Goal: Task Accomplishment & Management: Manage account settings

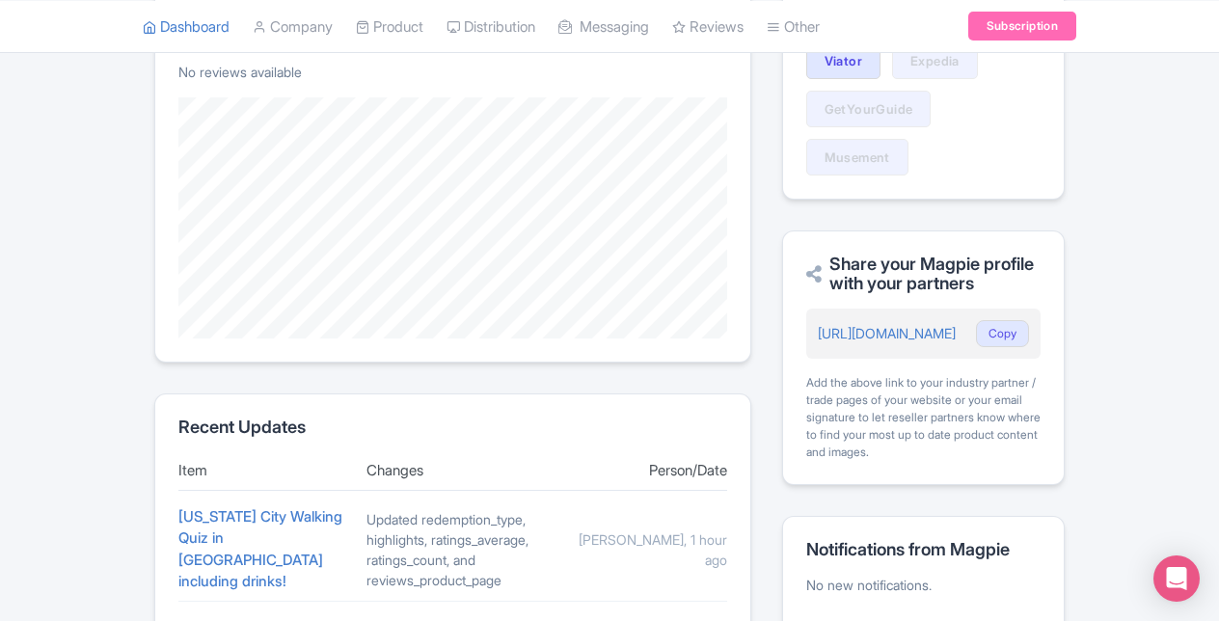
scroll to position [541, 0]
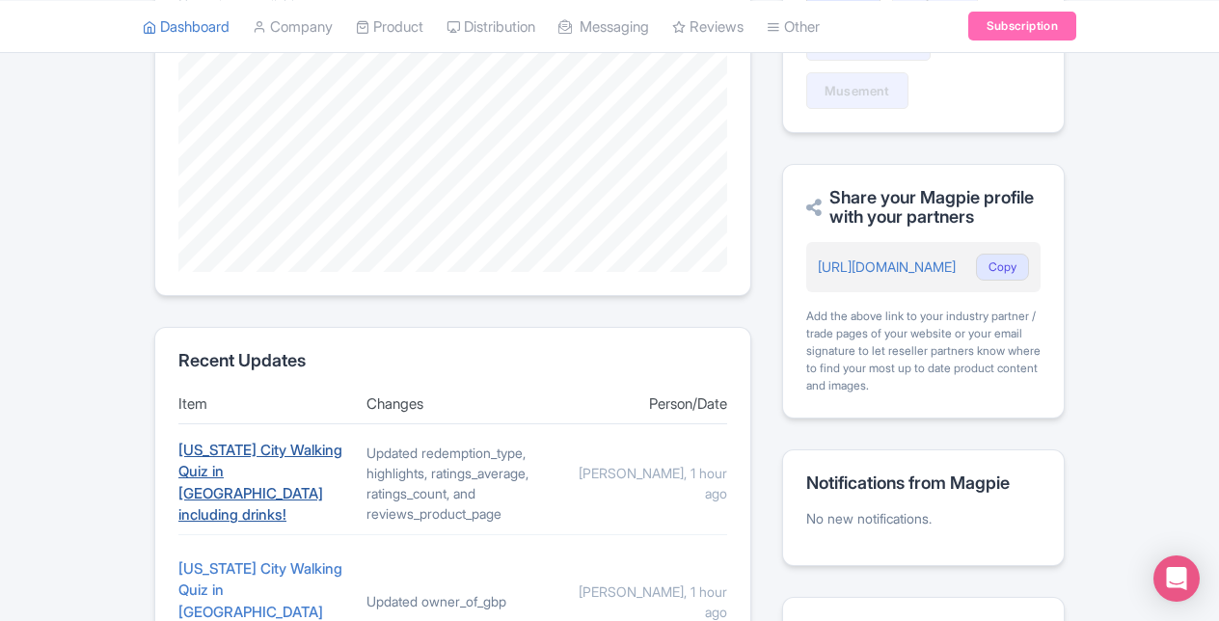
click at [265, 470] on link "New York City Walking Quiz in Manhattan including drinks!" at bounding box center [260, 483] width 164 height 84
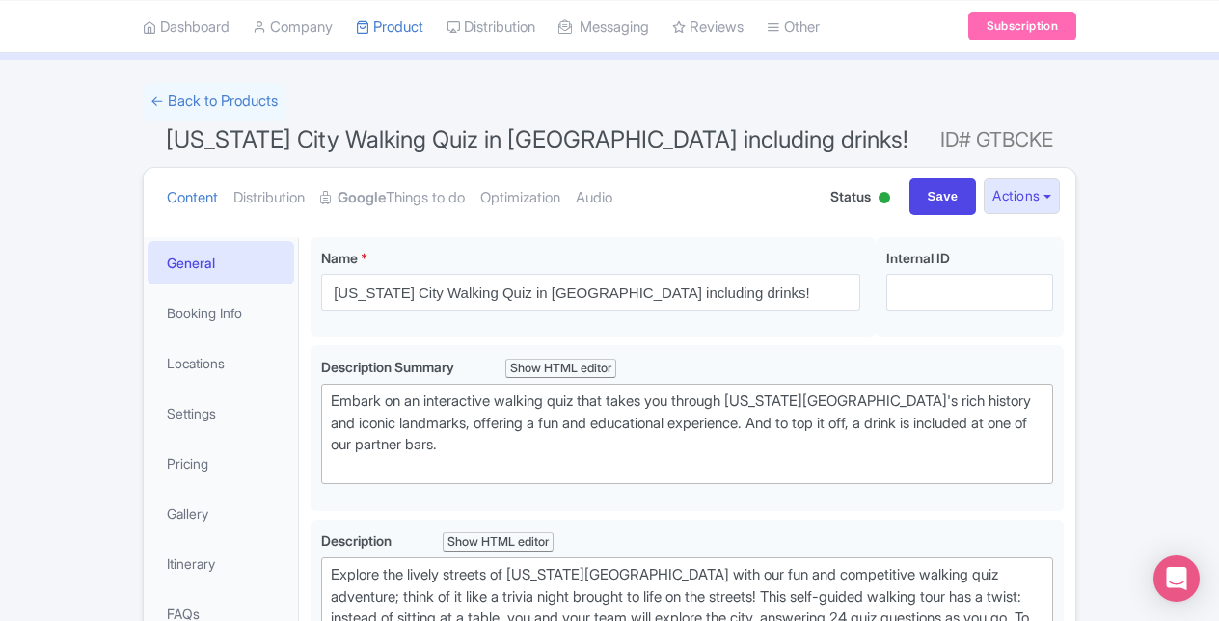
scroll to position [193, 0]
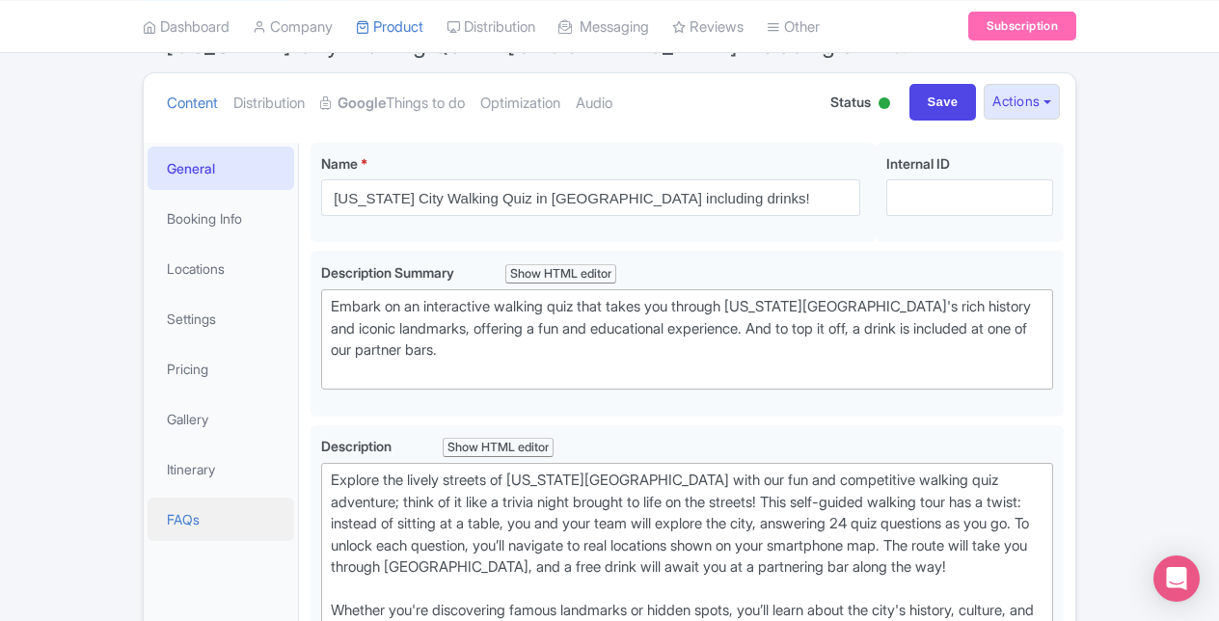
click at [203, 516] on link "FAQs" at bounding box center [221, 519] width 147 height 43
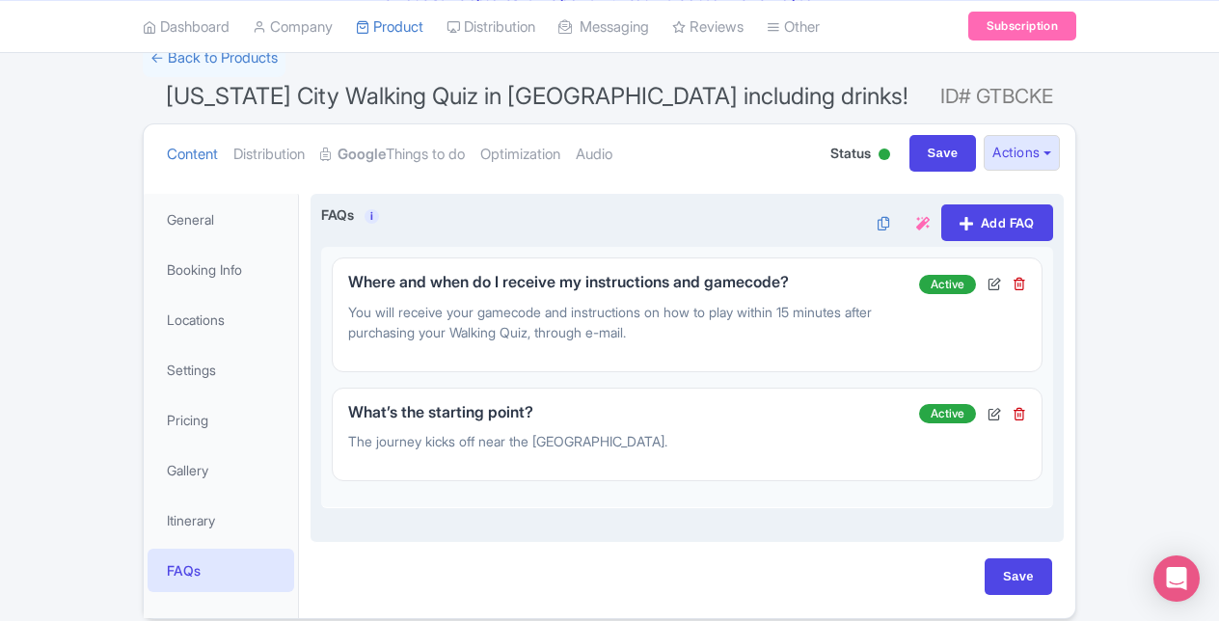
scroll to position [0, 0]
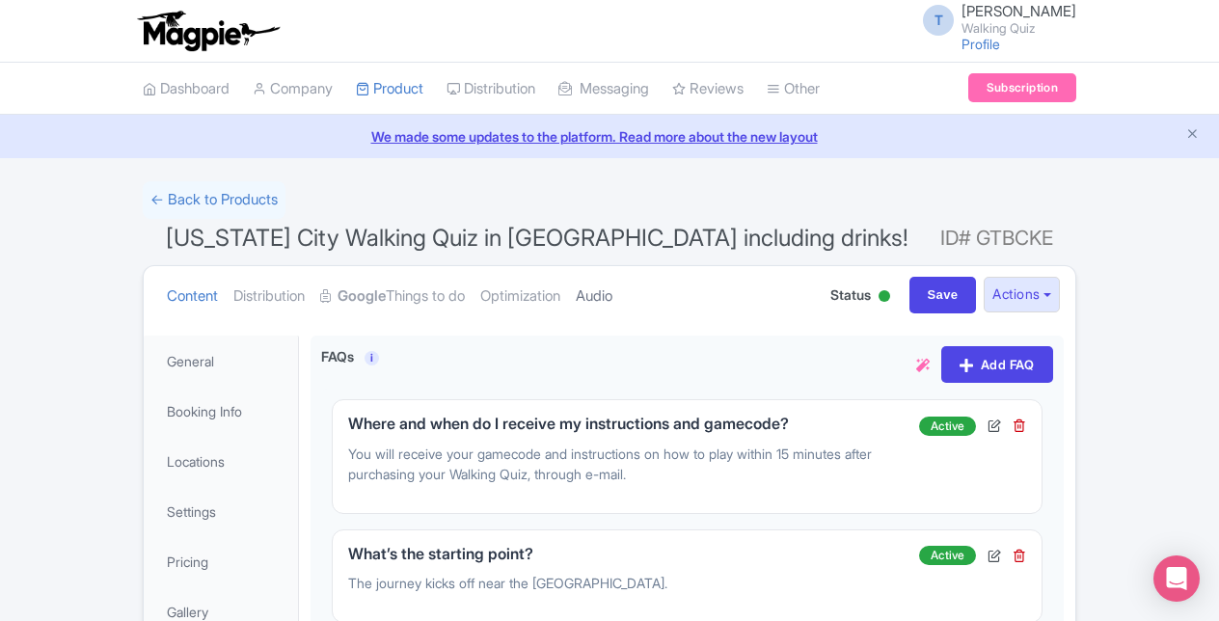
click at [613, 288] on link "Audio" at bounding box center [594, 296] width 37 height 61
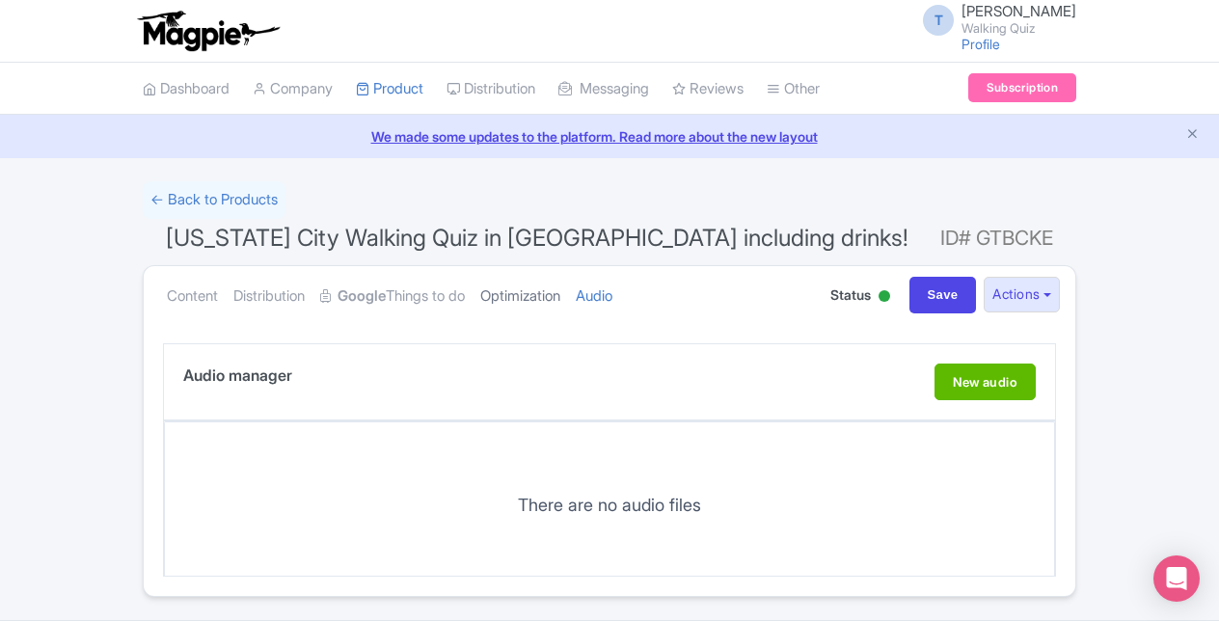
click at [561, 292] on link "Optimization" at bounding box center [520, 296] width 80 height 61
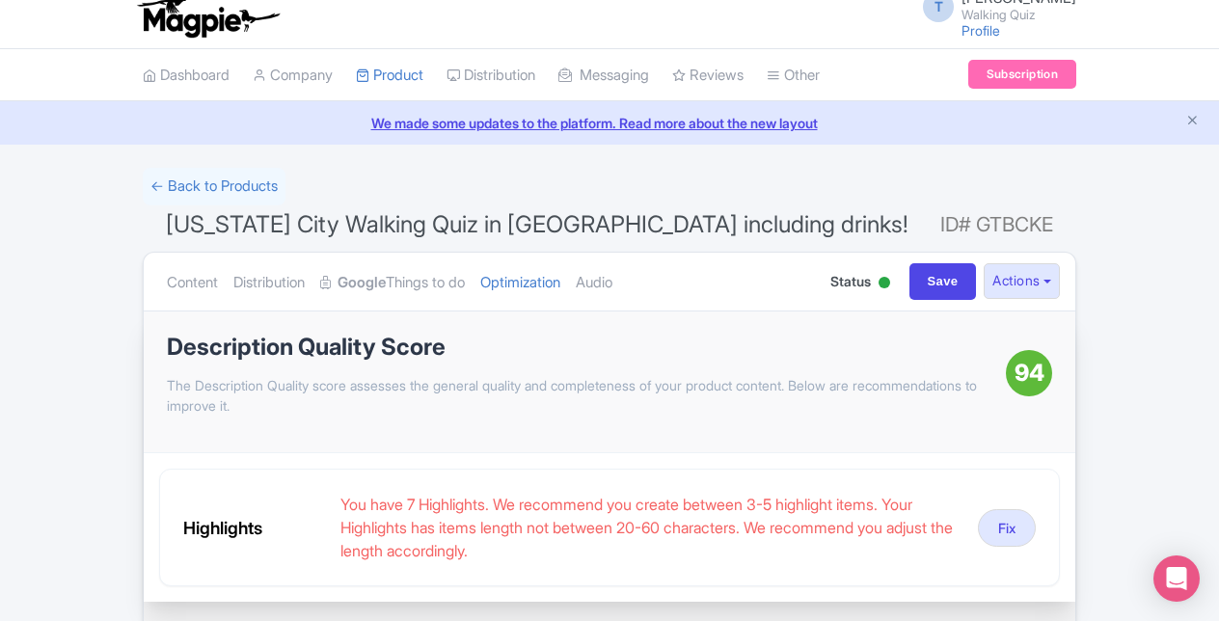
scroll to position [193, 0]
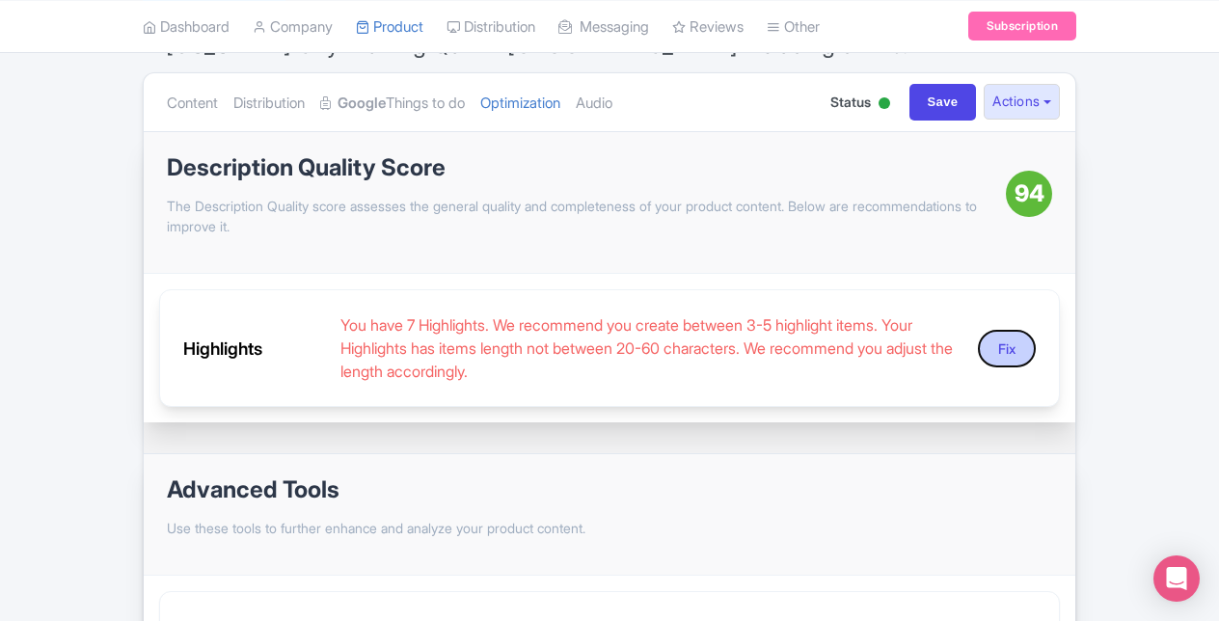
click at [1012, 353] on button "Fix" at bounding box center [1007, 349] width 58 height 38
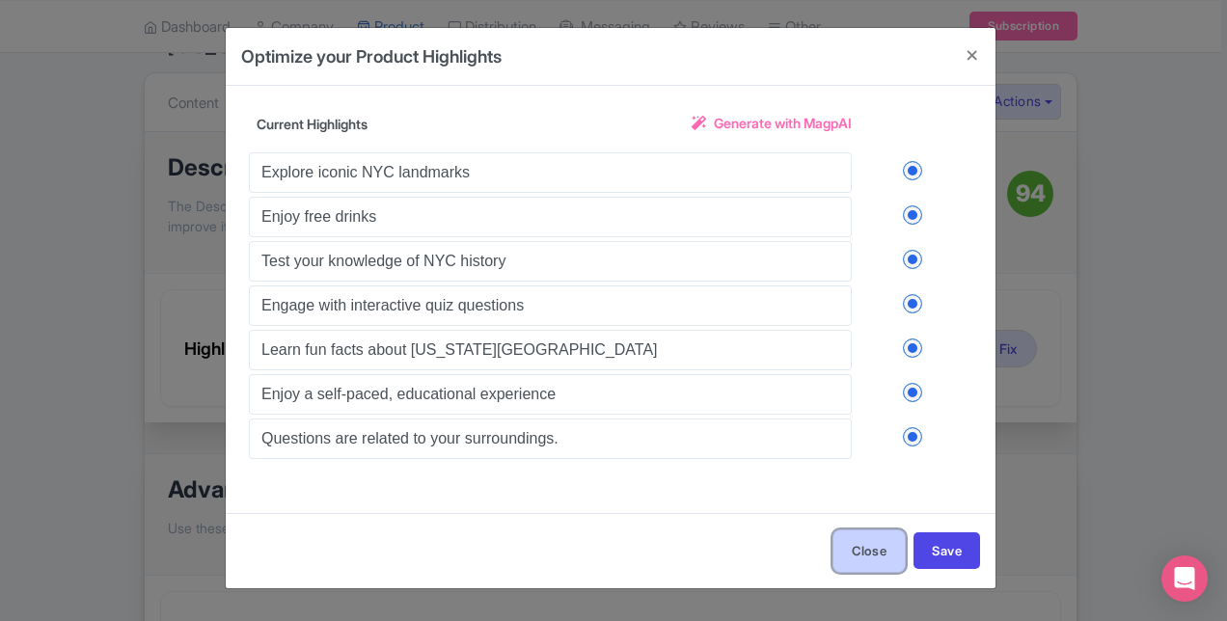
click at [846, 535] on button "Close" at bounding box center [869, 551] width 73 height 43
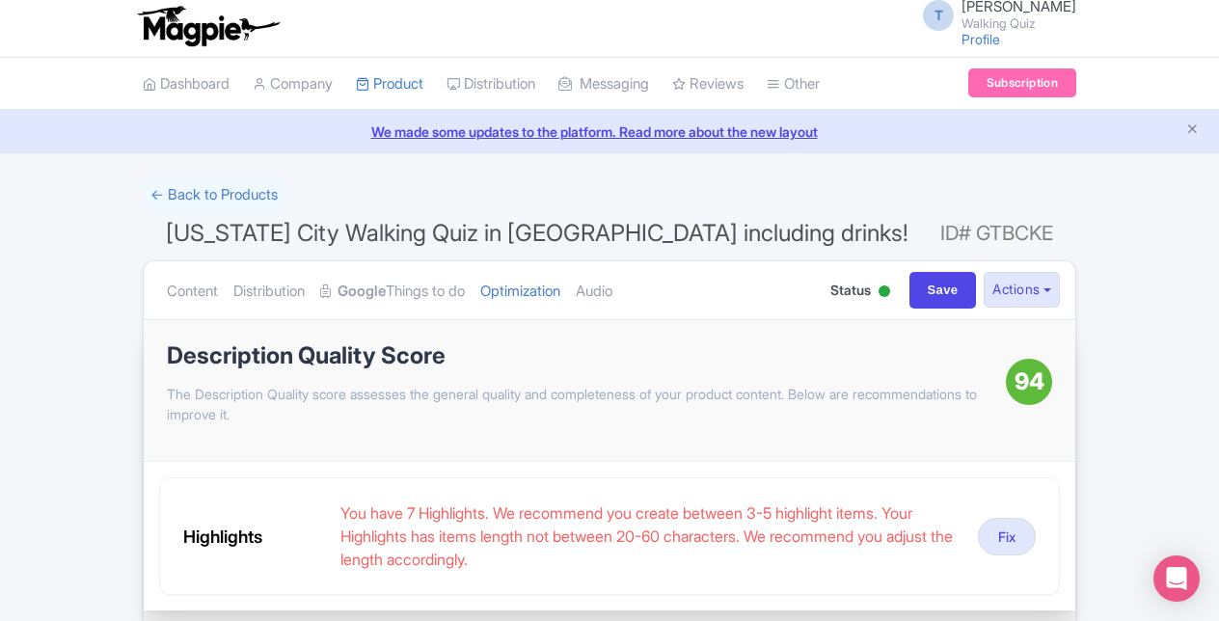
scroll to position [0, 0]
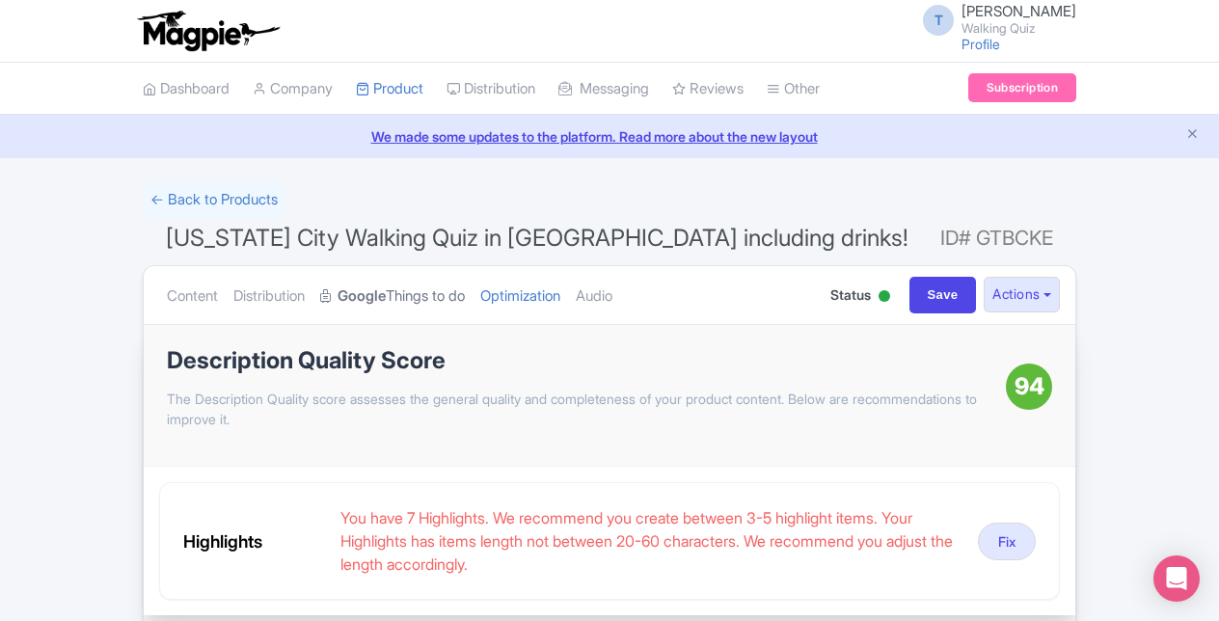
click at [416, 282] on link "Google Things to do" at bounding box center [392, 296] width 145 height 61
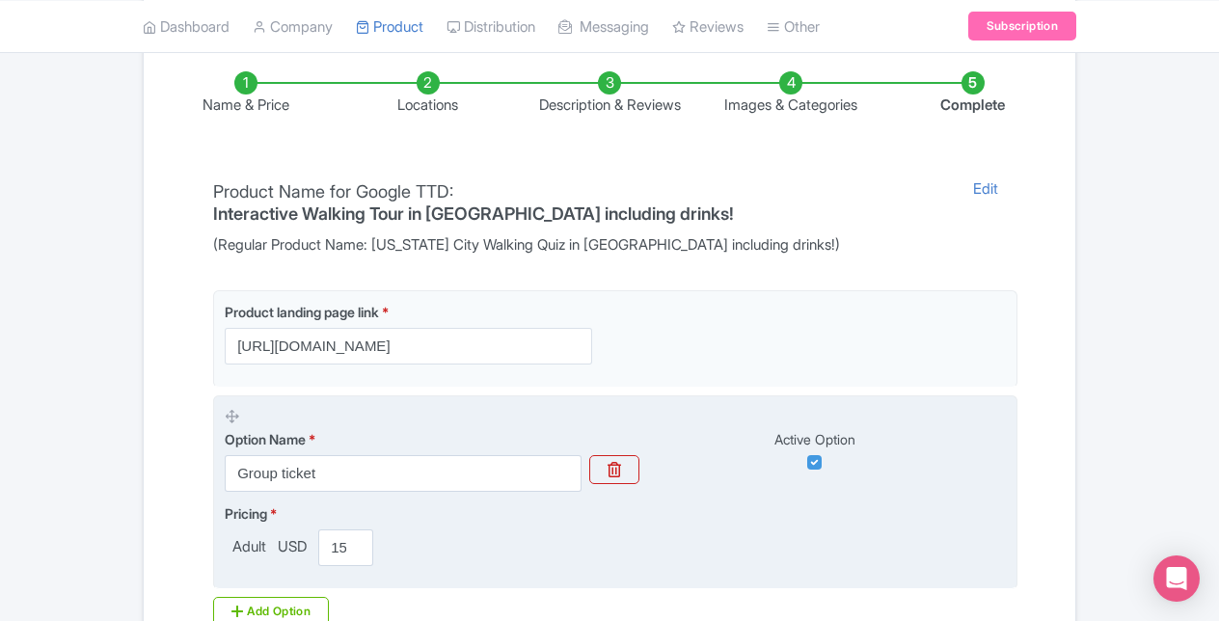
scroll to position [521, 0]
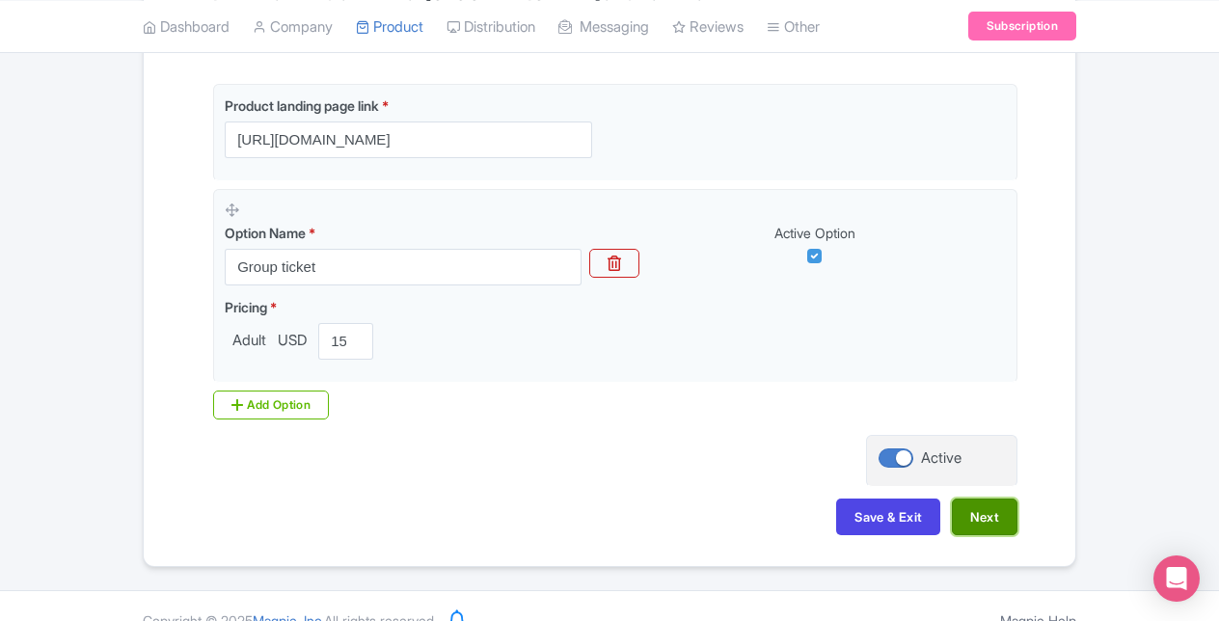
click at [975, 499] on button "Next" at bounding box center [985, 517] width 66 height 37
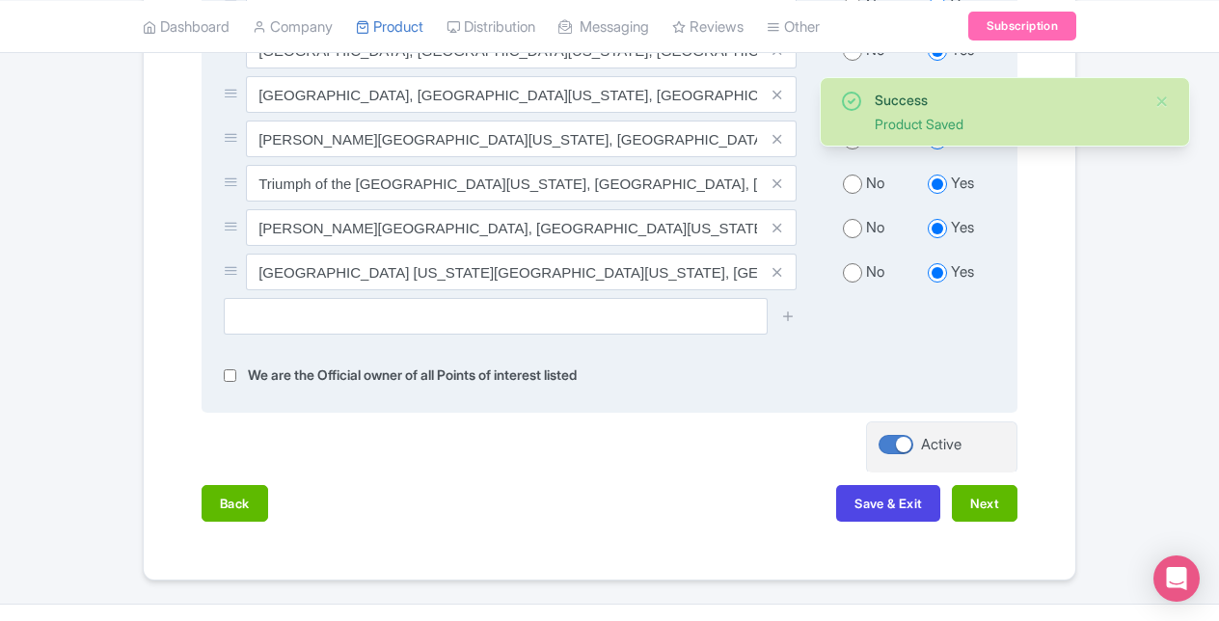
scroll to position [1227, 0]
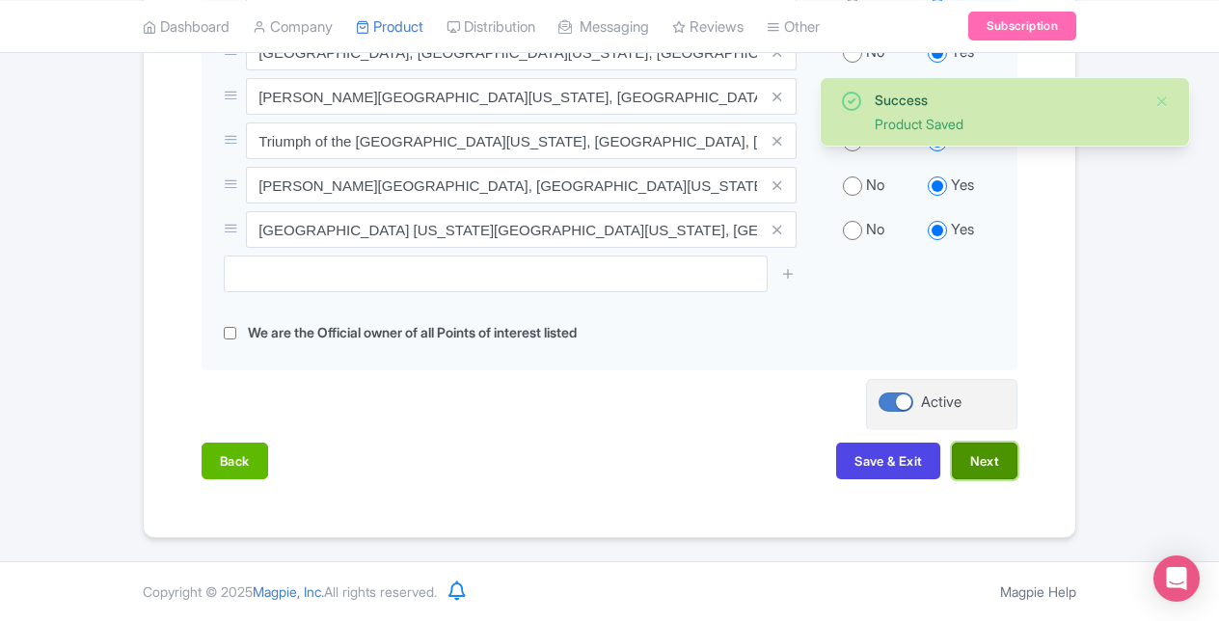
click at [961, 467] on button "Next" at bounding box center [985, 461] width 66 height 37
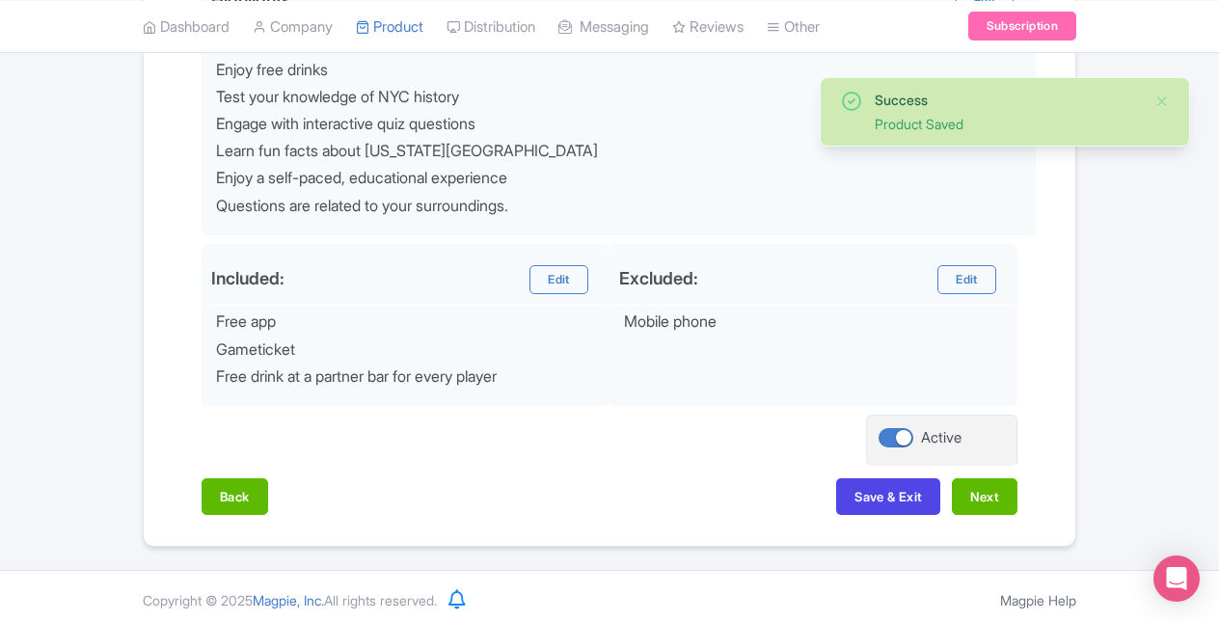
click at [239, 465] on div "Name & Price Locations Description & Reviews Images & Categories Complete Edit …" at bounding box center [609, 2] width 909 height 1063
click at [237, 482] on button "Back" at bounding box center [235, 497] width 67 height 37
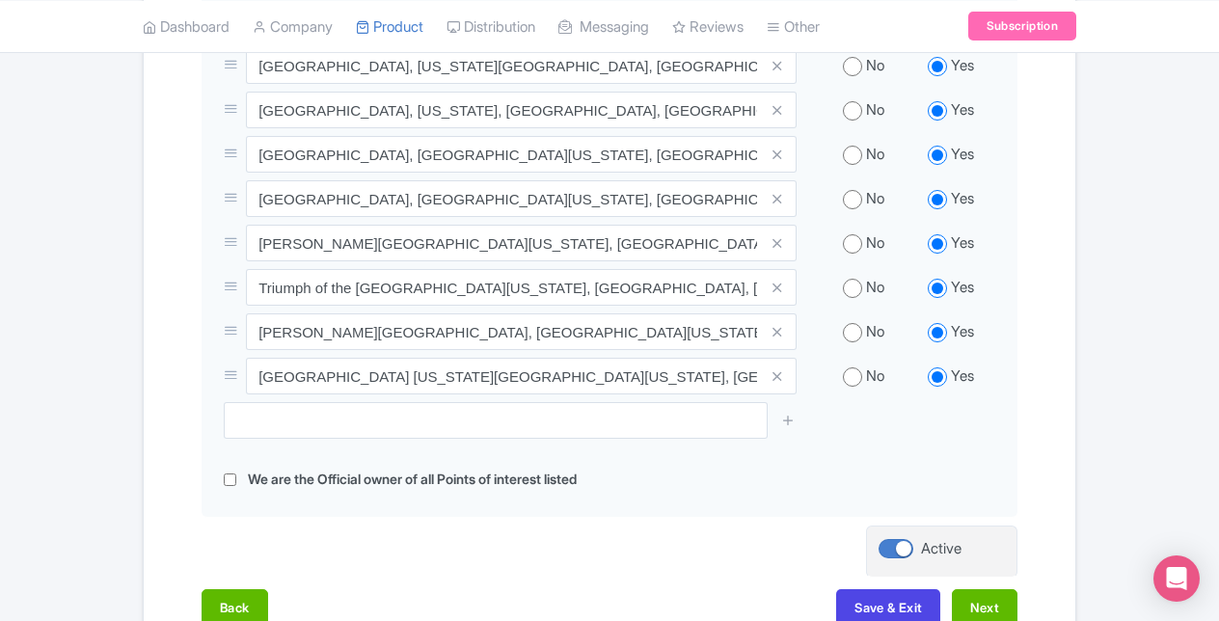
scroll to position [1227, 0]
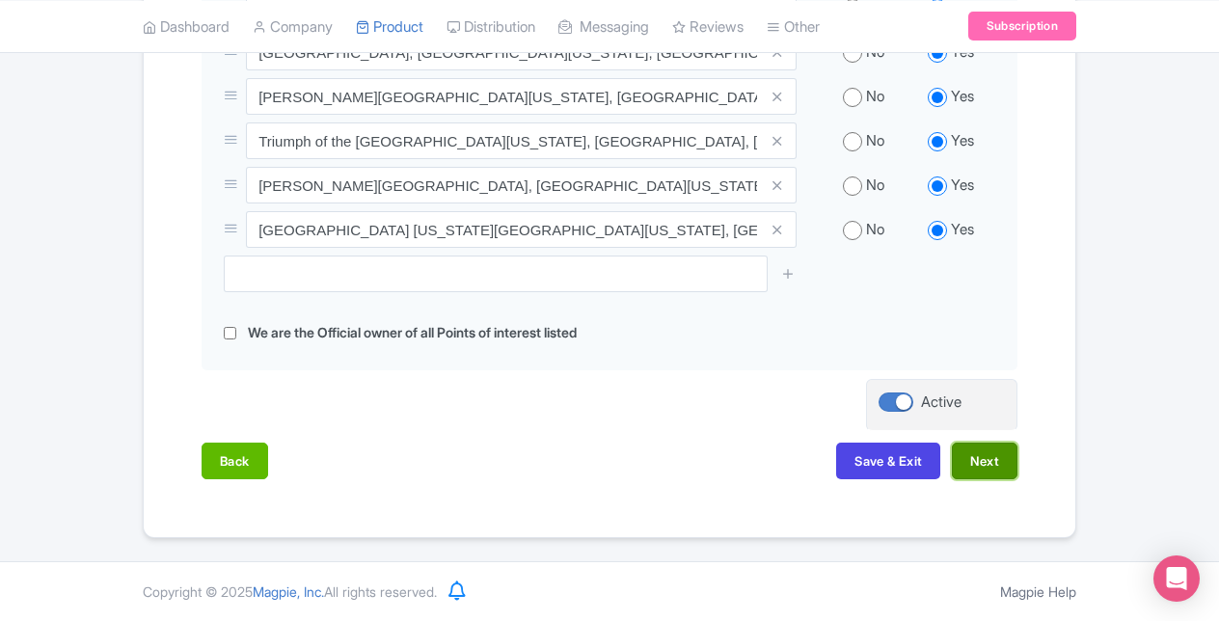
click at [982, 458] on button "Next" at bounding box center [985, 461] width 66 height 37
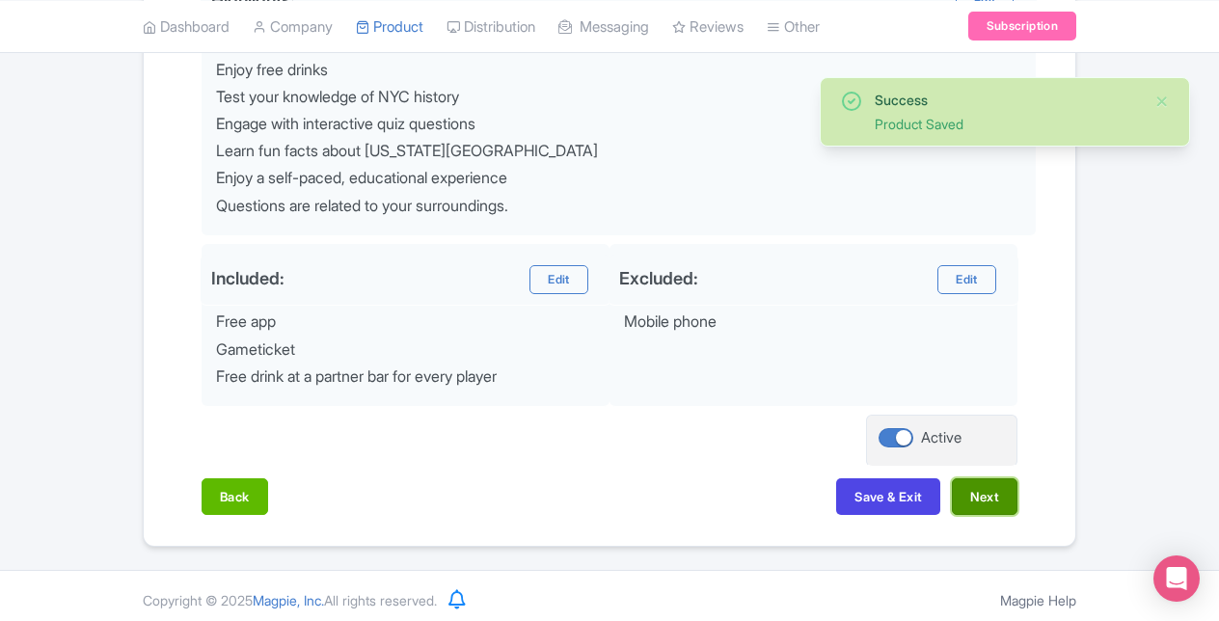
click at [986, 486] on button "Next" at bounding box center [985, 497] width 66 height 37
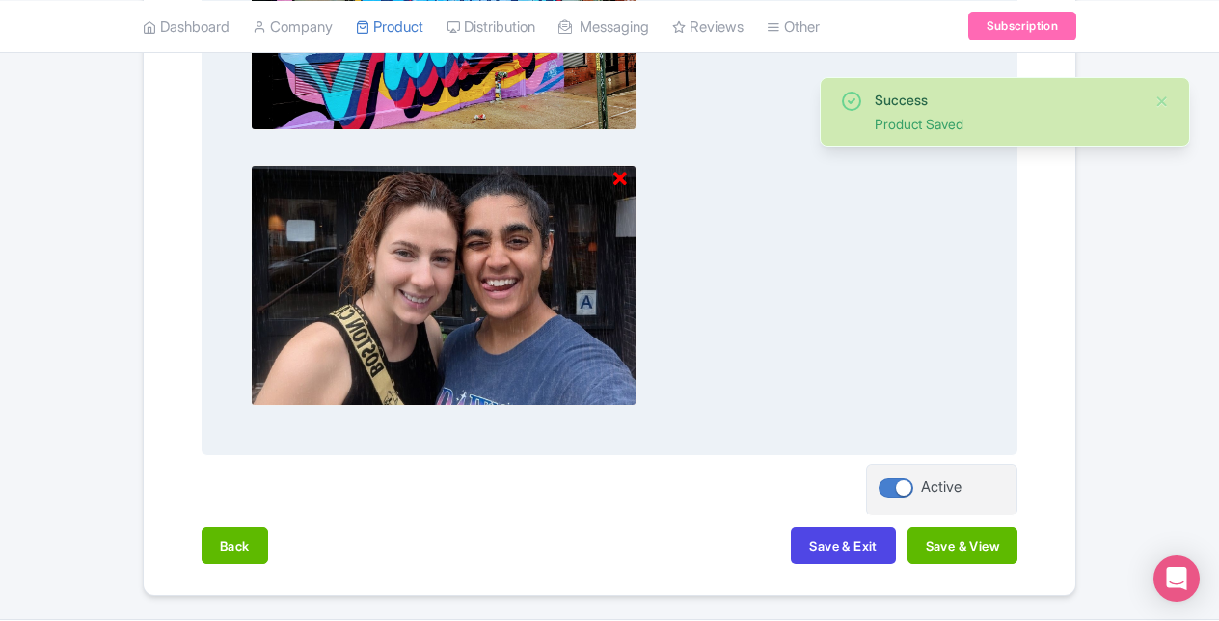
scroll to position [2296, 0]
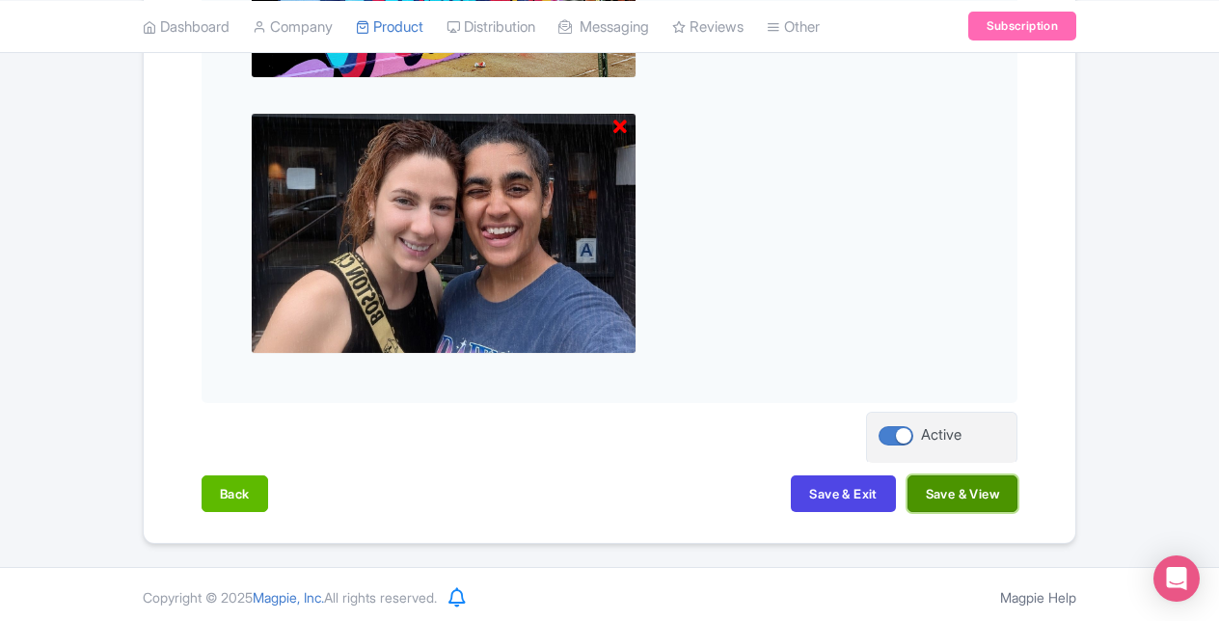
click at [943, 494] on button "Save & View" at bounding box center [963, 494] width 110 height 37
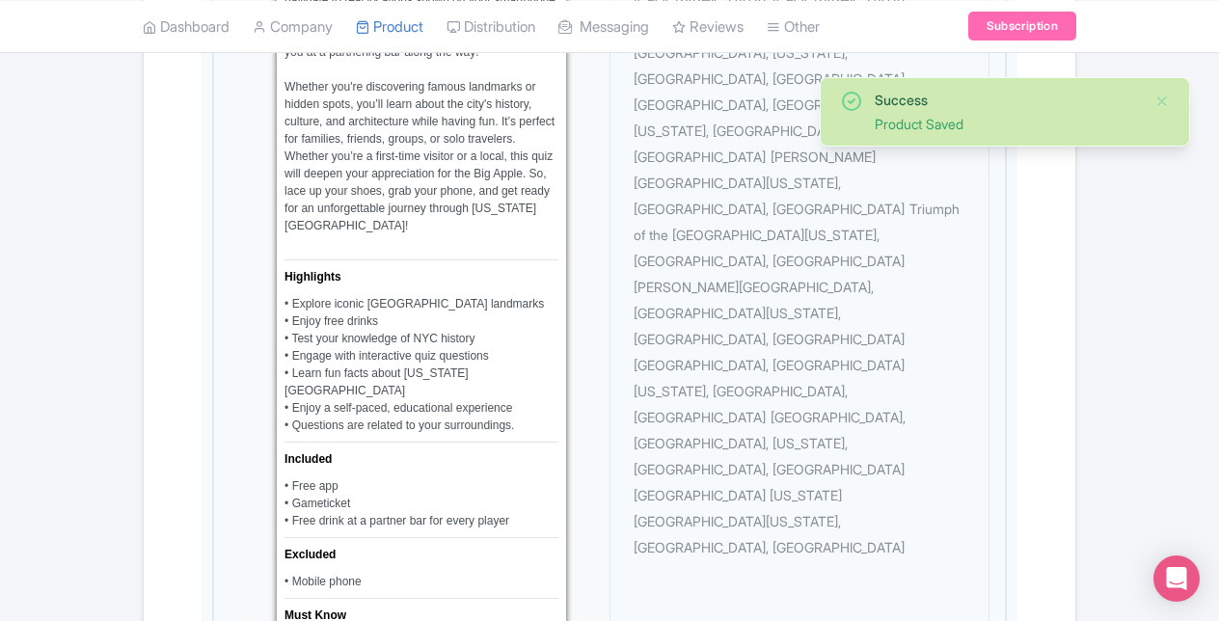
scroll to position [2172, 0]
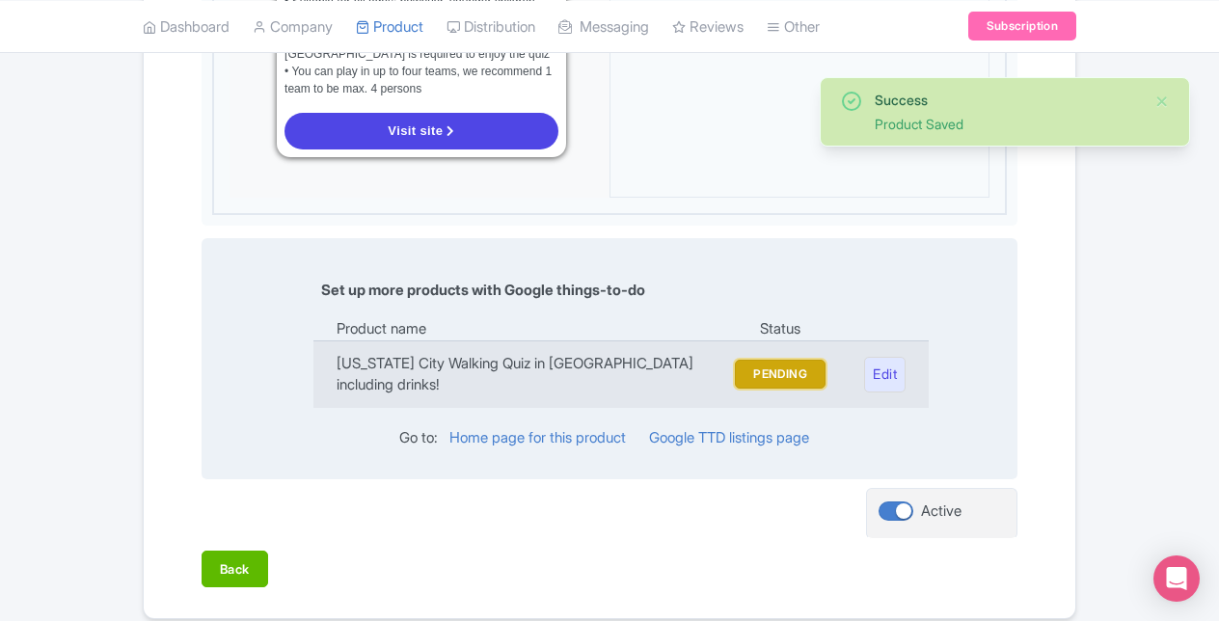
click at [758, 360] on button "PENDING" at bounding box center [780, 374] width 91 height 29
click at [762, 428] on link "Google TTD listings page" at bounding box center [729, 437] width 160 height 18
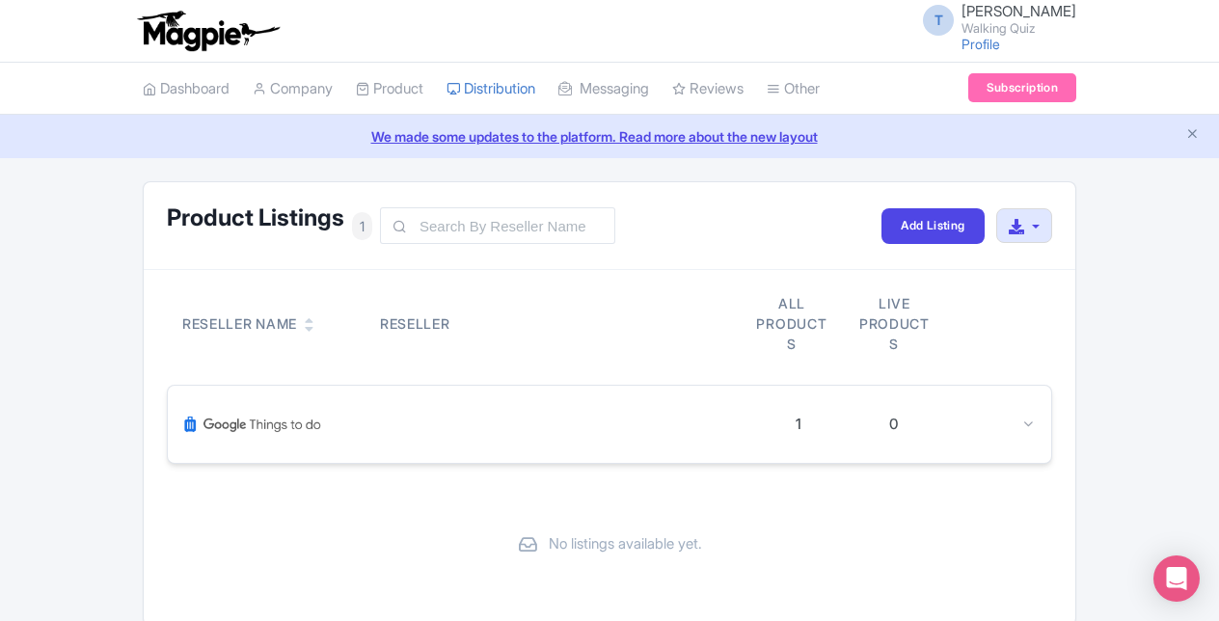
scroll to position [85, 0]
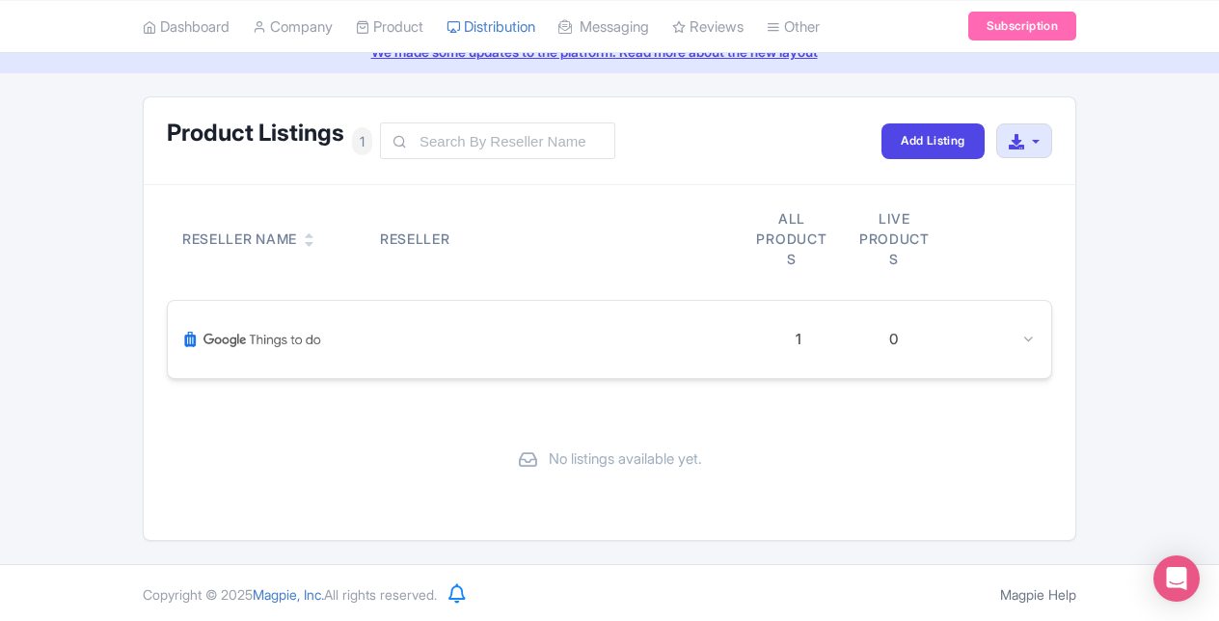
click at [1044, 351] on div "1 0" at bounding box center [610, 339] width 884 height 77
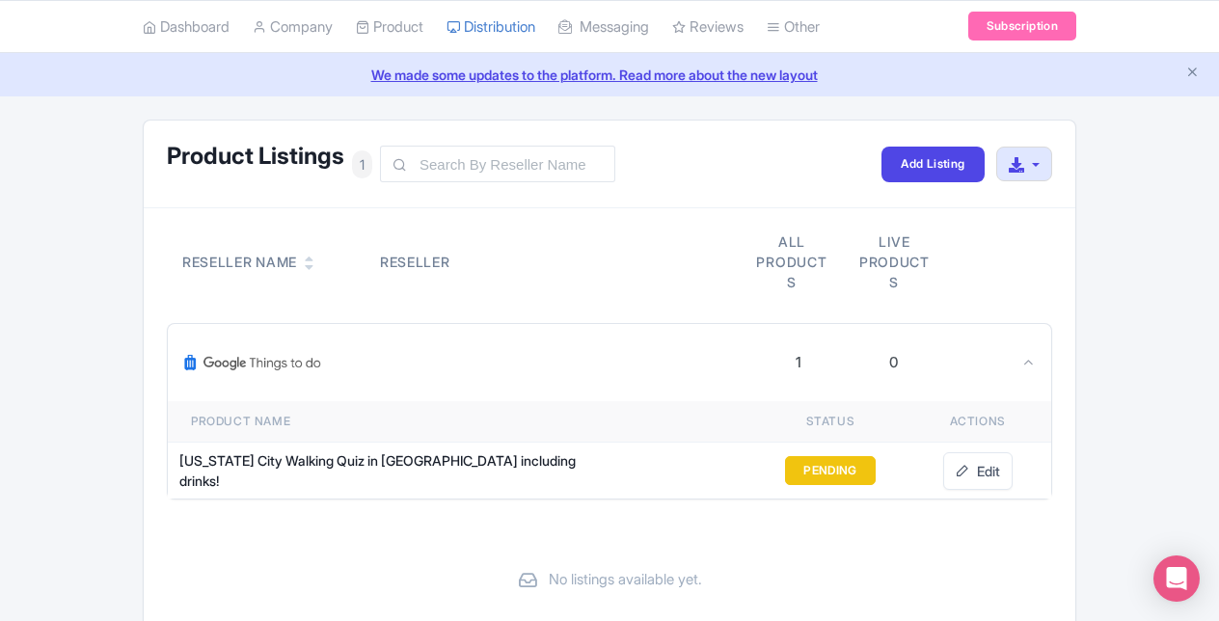
scroll to position [0, 0]
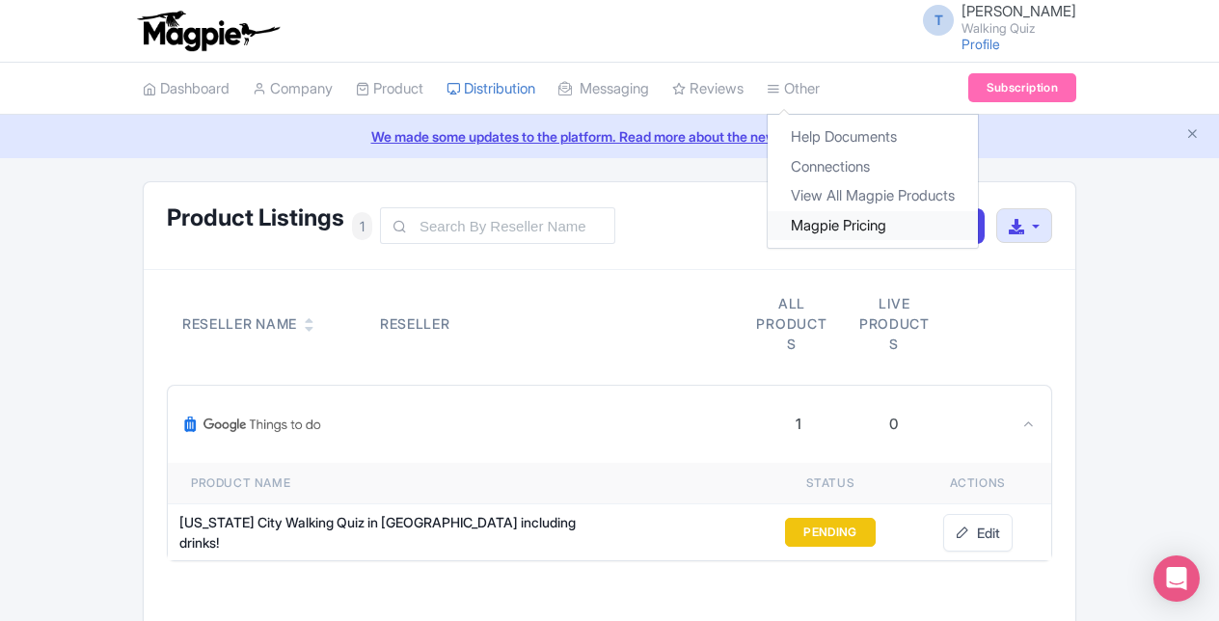
click at [868, 222] on link "Magpie Pricing" at bounding box center [873, 226] width 210 height 30
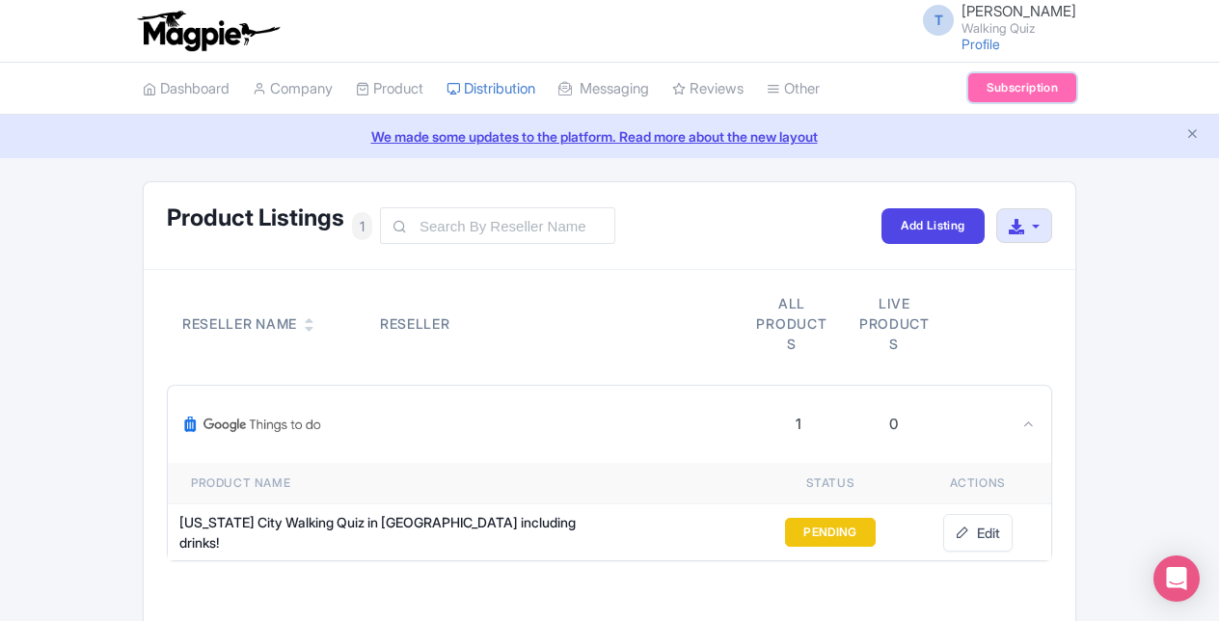
click at [1015, 98] on link "Subscription" at bounding box center [1023, 87] width 108 height 29
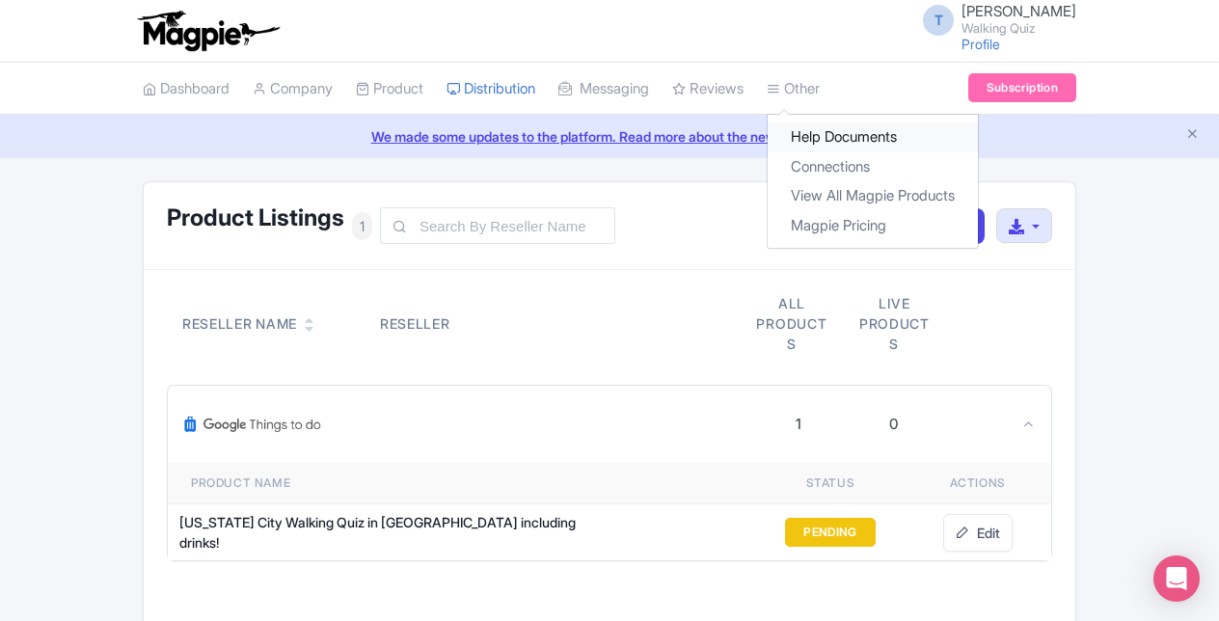
click at [817, 130] on link "Help Documents" at bounding box center [873, 138] width 210 height 30
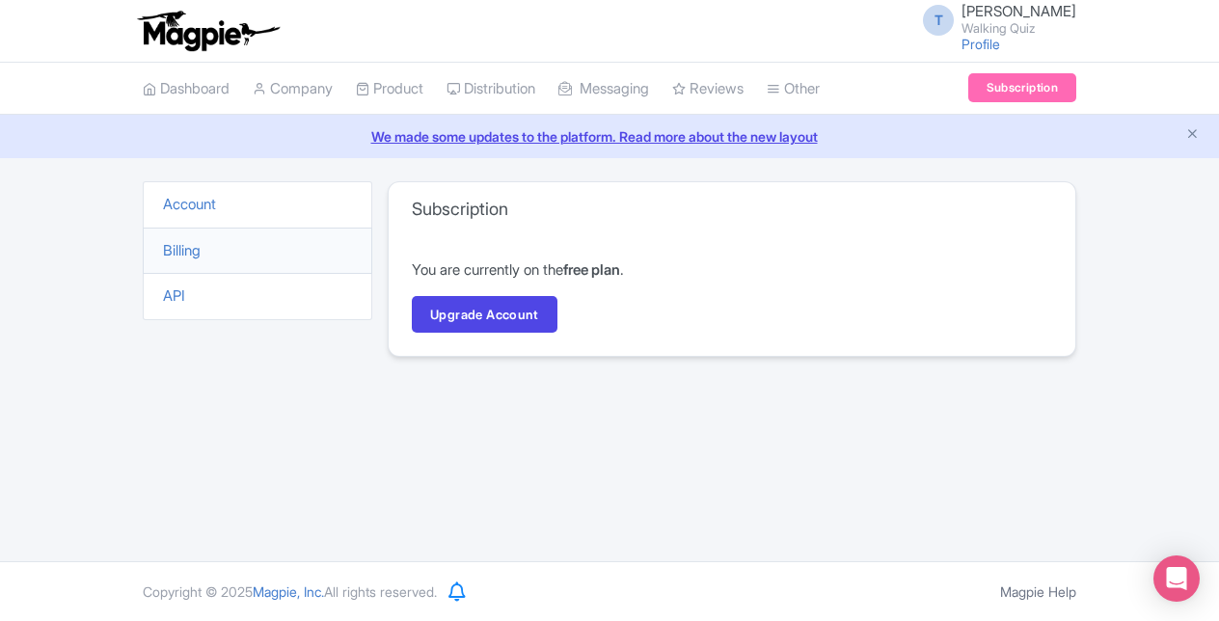
click at [1021, 16] on span "[PERSON_NAME]" at bounding box center [1019, 11] width 115 height 18
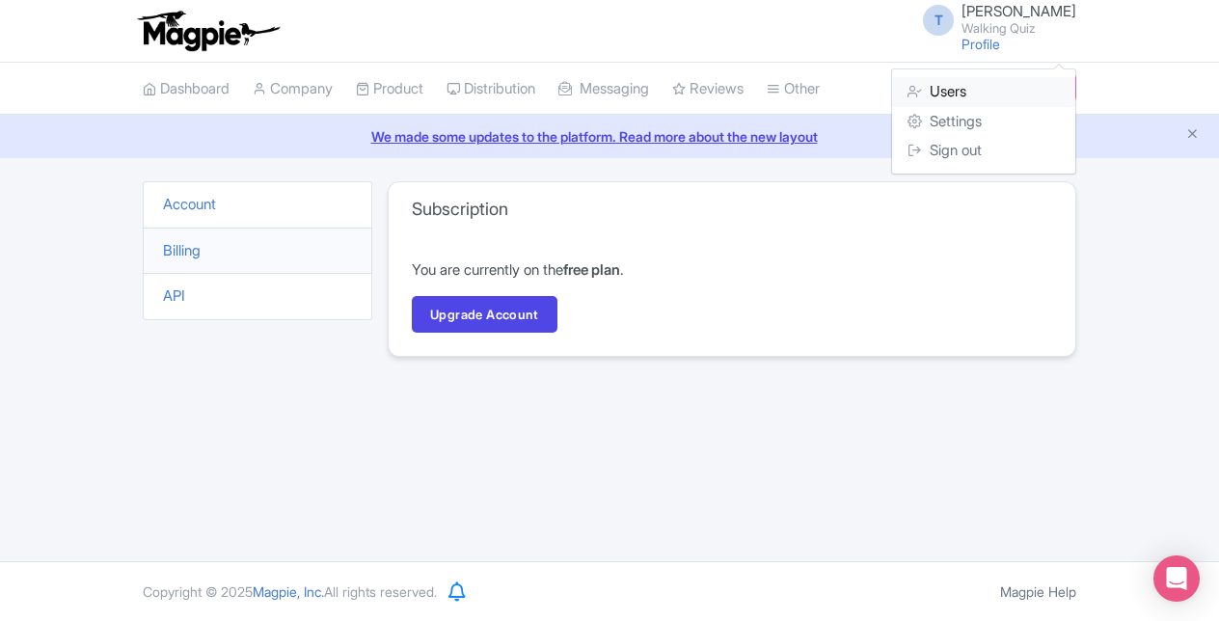
click at [962, 105] on link "Users" at bounding box center [983, 92] width 183 height 30
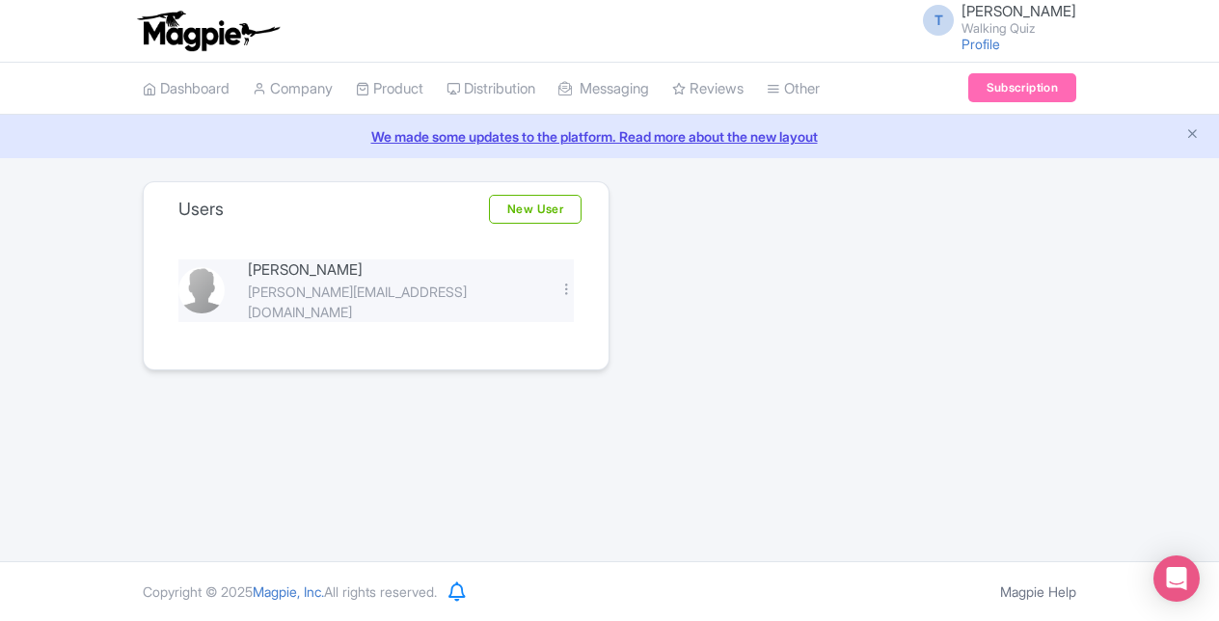
click at [573, 288] on div "Edit [GEOGRAPHIC_DATA]" at bounding box center [567, 291] width 38 height 22
click at [563, 282] on div at bounding box center [567, 289] width 14 height 14
click at [556, 250] on div "[PERSON_NAME] [PERSON_NAME][EMAIL_ADDRESS][DOMAIN_NAME] Edit [GEOGRAPHIC_DATA]" at bounding box center [376, 302] width 442 height 133
click at [990, 46] on link "Profile" at bounding box center [981, 44] width 39 height 16
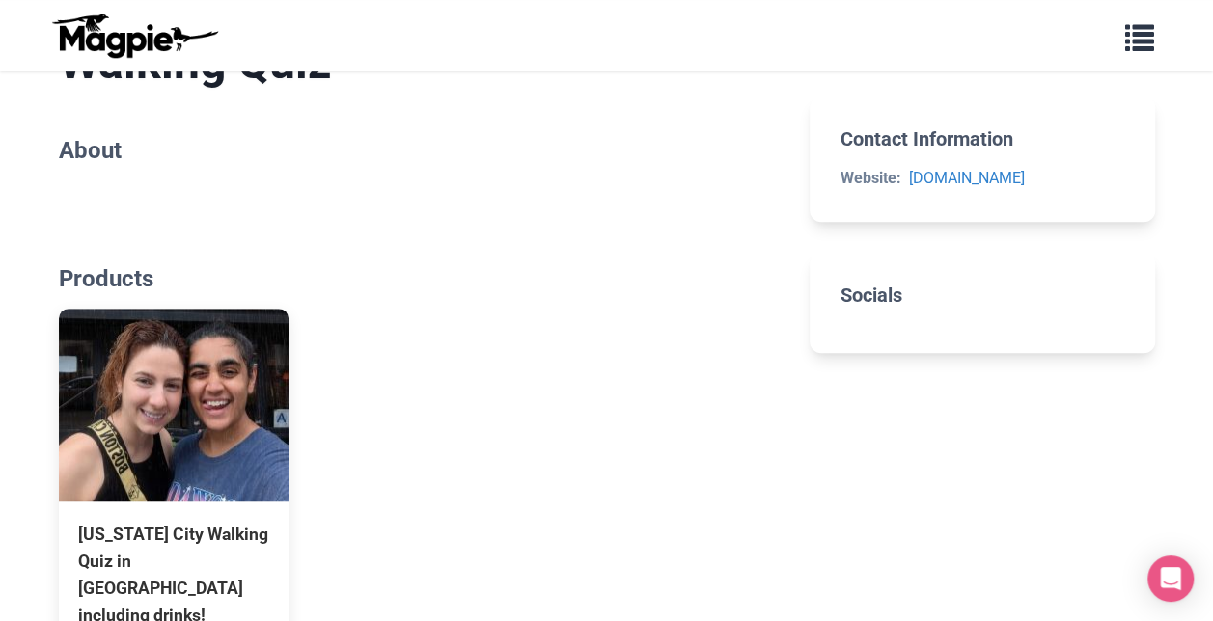
scroll to position [224, 0]
